Goal: Transaction & Acquisition: Download file/media

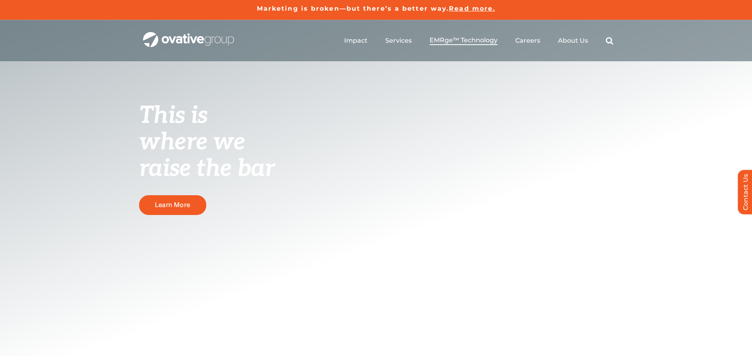
click at [482, 38] on span "EMRge™ Technology" at bounding box center [464, 40] width 68 height 8
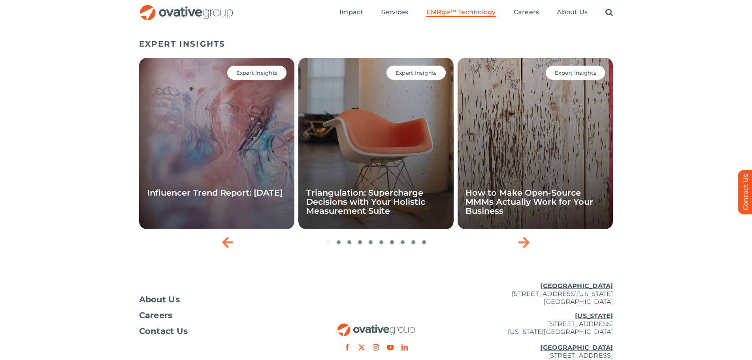
scroll to position [2572, 0]
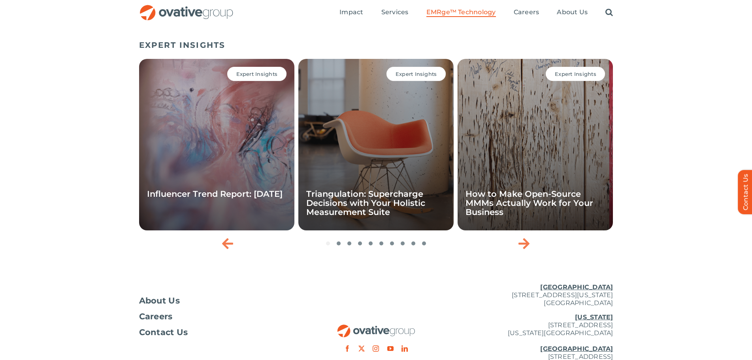
click at [257, 172] on div "Expert Insights Influencer Trend Report: September 2025" at bounding box center [216, 145] width 155 height 172
click at [213, 199] on link "Influencer Trend Report: [DATE]" at bounding box center [215, 194] width 136 height 10
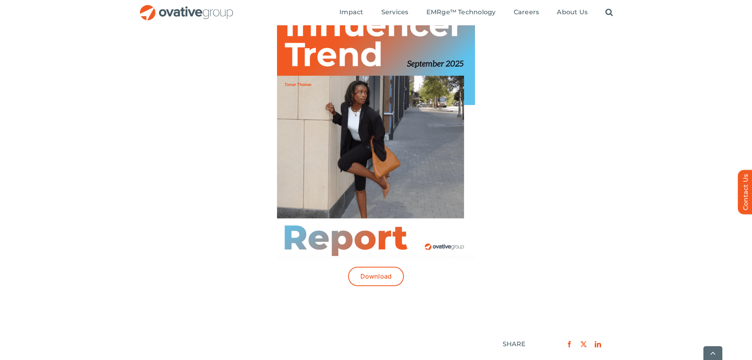
scroll to position [316, 0]
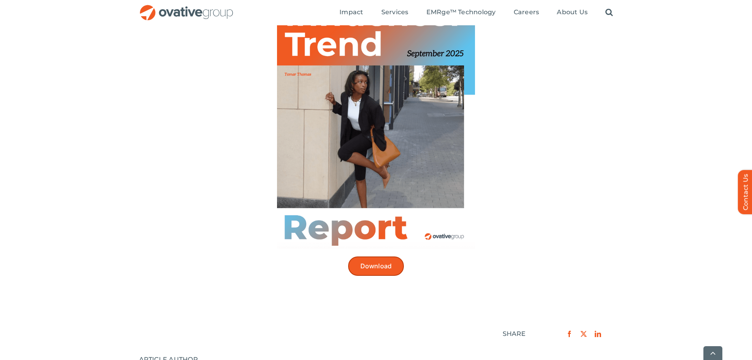
click at [385, 266] on span "Download" at bounding box center [376, 266] width 32 height 8
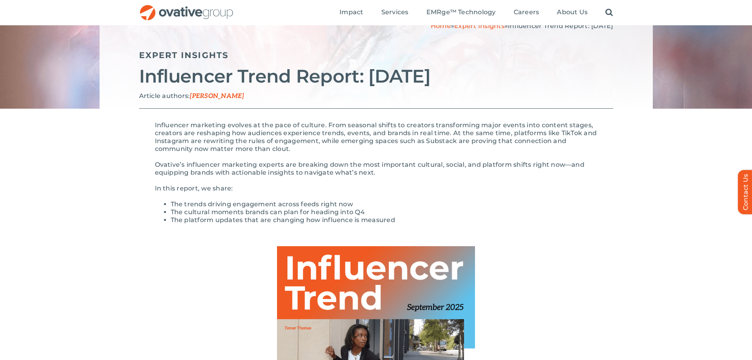
scroll to position [0, 0]
